Goal: Task Accomplishment & Management: Manage account settings

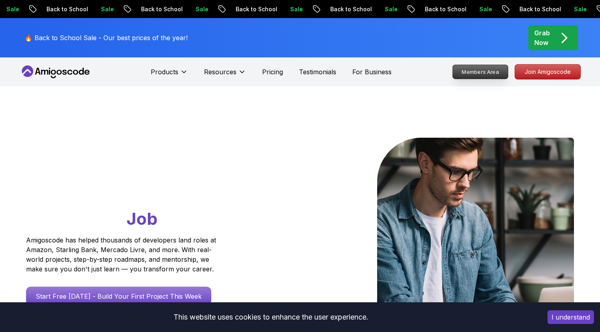
click at [480, 77] on p "Members Area" at bounding box center [480, 72] width 55 height 14
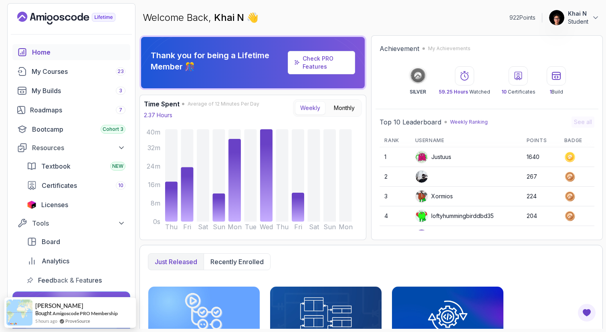
click at [586, 11] on p "Khai N" at bounding box center [578, 14] width 20 height 8
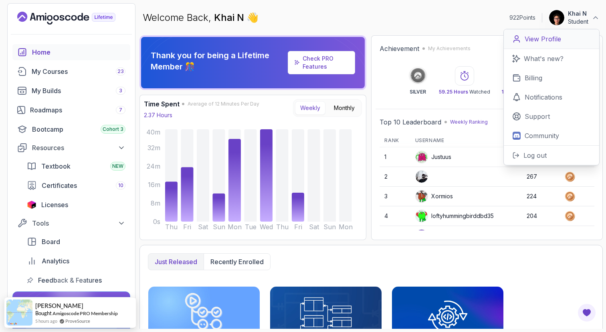
click at [550, 40] on p "View Profile" at bounding box center [543, 39] width 36 height 10
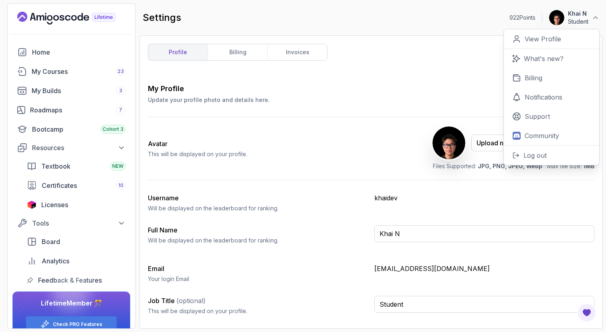
click at [459, 140] on img at bounding box center [449, 142] width 33 height 33
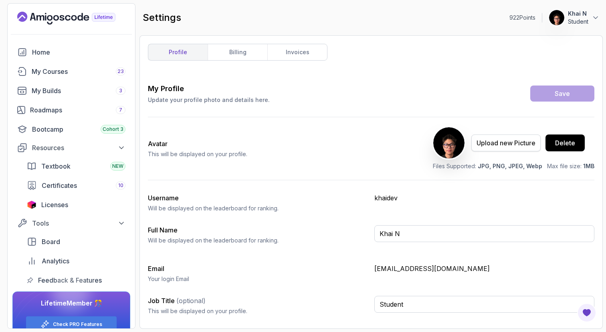
click at [484, 141] on div "Upload new Picture" at bounding box center [506, 143] width 59 height 10
click at [459, 145] on img at bounding box center [449, 142] width 33 height 33
click at [570, 81] on div "profile billing invoices My Profile Update your profile photo and details here.…" at bounding box center [371, 182] width 447 height 276
click at [569, 89] on div "Save" at bounding box center [562, 94] width 15 height 10
click at [408, 230] on input "Khai N" at bounding box center [485, 233] width 220 height 17
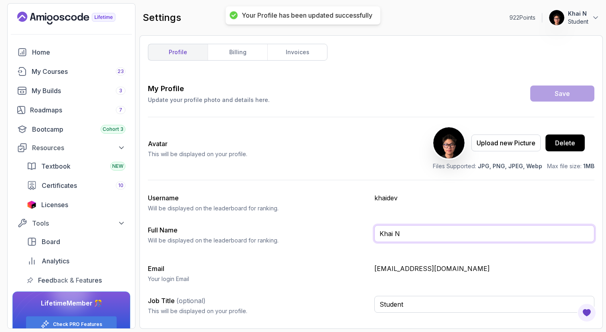
click at [408, 230] on input "Khai N" at bounding box center [485, 233] width 220 height 17
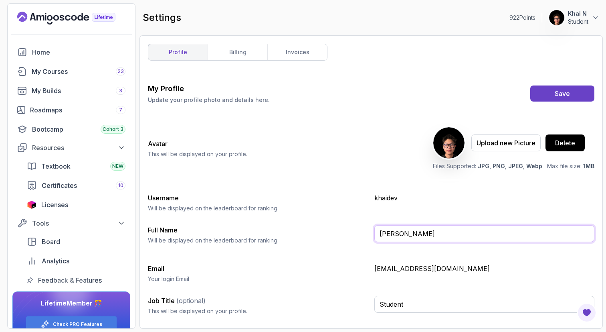
type input "[PERSON_NAME]"
click at [282, 231] on div "Full Name Will be displayed on the leaderboard for ranking." at bounding box center [258, 234] width 220 height 19
click at [556, 92] on div "Save" at bounding box center [562, 94] width 15 height 10
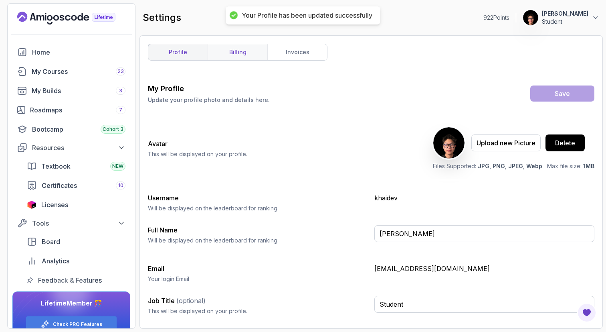
click at [258, 52] on link "billing" at bounding box center [238, 52] width 60 height 16
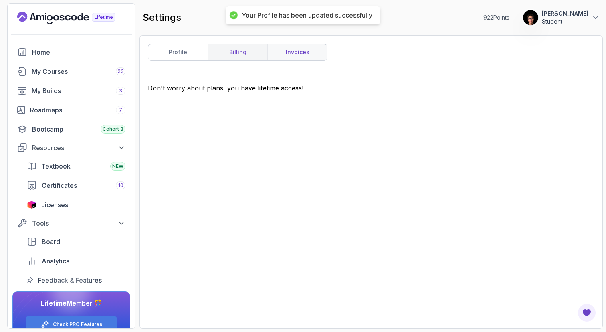
click at [304, 51] on link "invoices" at bounding box center [297, 52] width 60 height 16
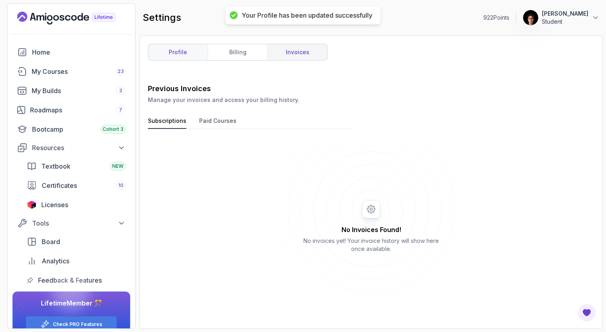
click at [160, 51] on link "profile" at bounding box center [177, 52] width 59 height 16
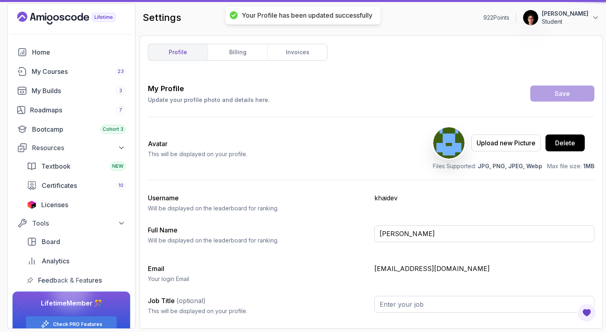
type input "Student"
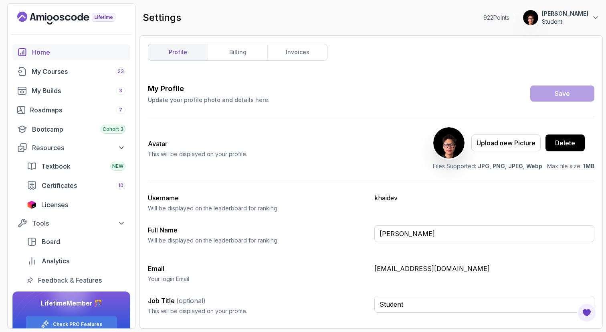
click at [79, 47] on div "Home" at bounding box center [78, 52] width 93 height 10
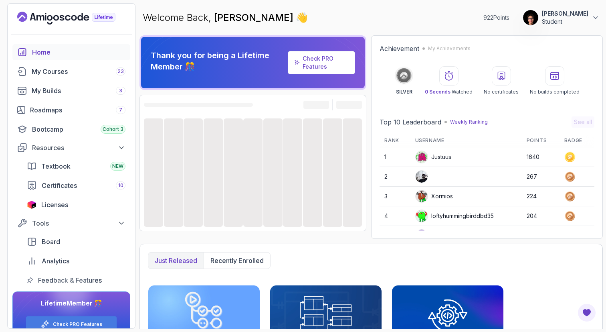
click at [542, 14] on p "[PERSON_NAME]" at bounding box center [565, 14] width 47 height 8
